Goal: Check status: Check status

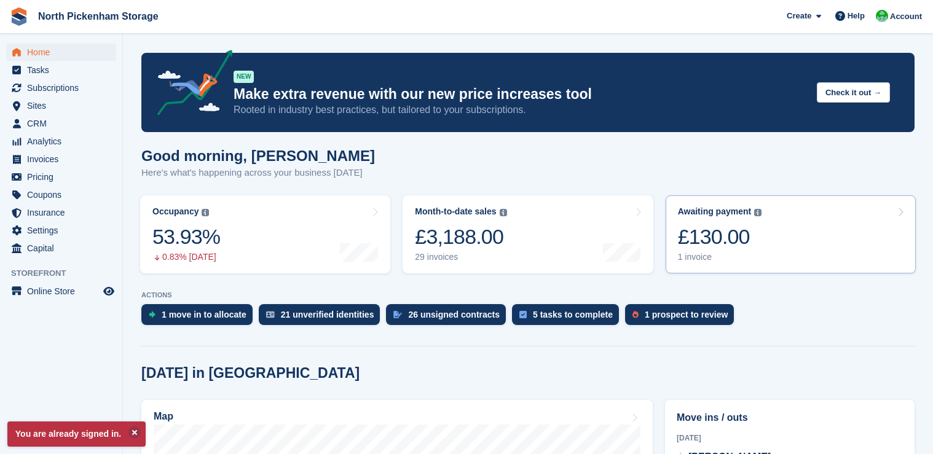
click at [686, 244] on div "£130.00" at bounding box center [720, 236] width 84 height 25
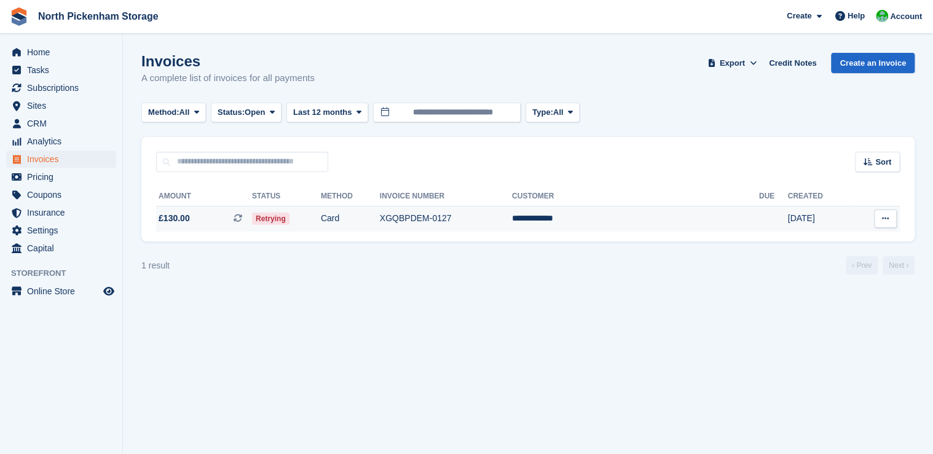
click at [635, 221] on td "**********" at bounding box center [635, 219] width 247 height 26
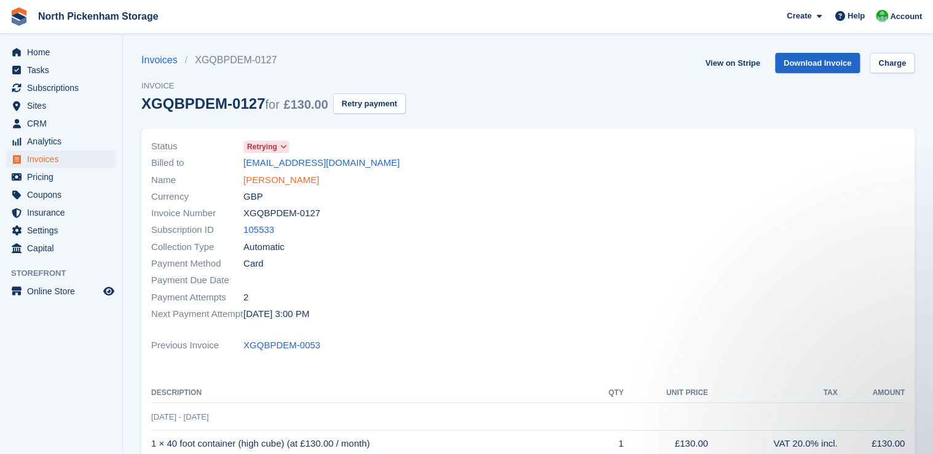
click at [264, 178] on link "Logan rowland" at bounding box center [281, 180] width 76 height 14
